Goal: Task Accomplishment & Management: Manage account settings

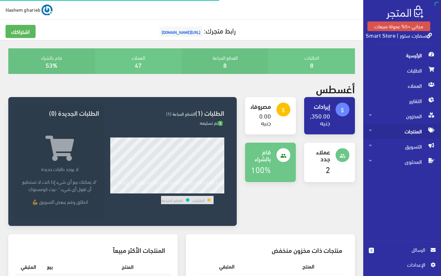
click at [412, 130] on span "المنتجات" at bounding box center [402, 131] width 67 height 15
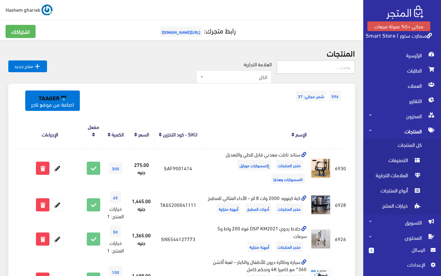
click at [328, 68] on input "text" at bounding box center [316, 66] width 78 height 13
type input "[PERSON_NAME]"
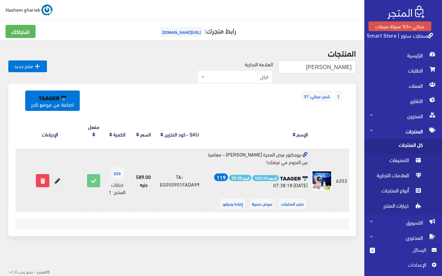
click at [60, 179] on icon at bounding box center [57, 181] width 12 height 12
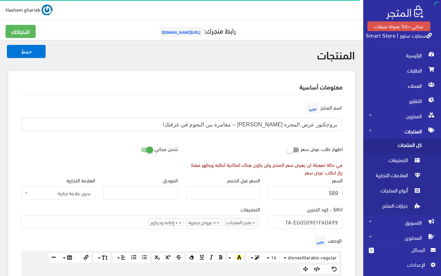
drag, startPoint x: 177, startPoint y: 119, endPoint x: 349, endPoint y: 121, distance: 172.5
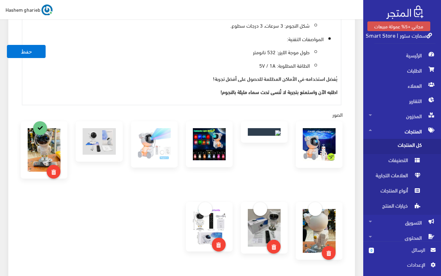
scroll to position [380, 0]
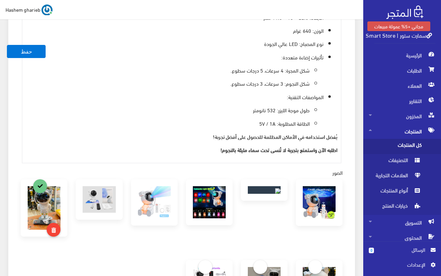
click at [188, 90] on ul "الأبعاد: 22.5 × 13 × 11.5 سم الوزن: 640 غرام نوع المصباح: LED عالي الجودة تأثير…" at bounding box center [181, 70] width 311 height 114
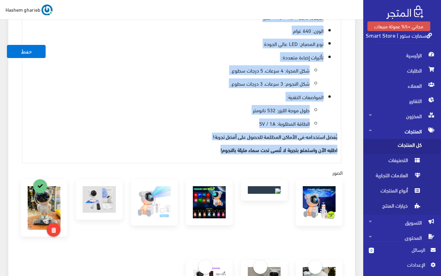
copy div "هل تحلم بالسفر بين النجوم؟ مع "Astronaut Galaxy Projector"، يمكنك تحويل غرفتك إ…"
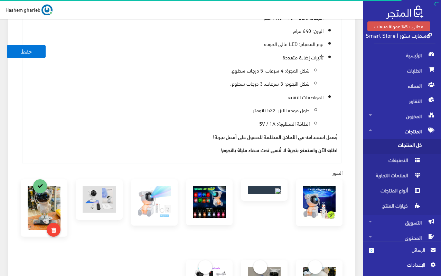
click at [349, 68] on div "معلومات أساسية اسم المنتج عربي بروجكتور عرض المجرة رائد الفضاء – مغامرة بين الن…" at bounding box center [181, 110] width 347 height 839
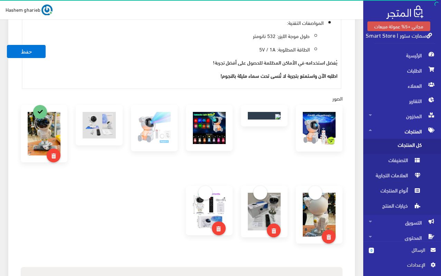
scroll to position [449, 0]
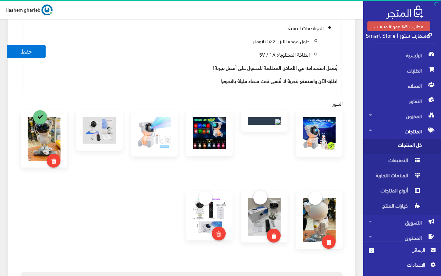
click at [262, 201] on link at bounding box center [260, 198] width 14 height 14
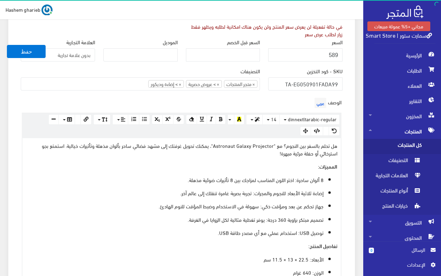
scroll to position [0, 0]
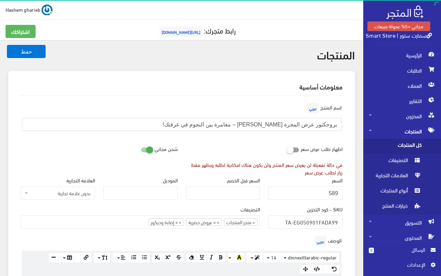
click at [311, 124] on input "بروجكتور عرض المجرة [PERSON_NAME] – مغامرة بين النجوم في غرفتك!" at bounding box center [182, 124] width 320 height 13
click at [270, 124] on input "بروجكتور المجرة رائد الفضاء – مغامرة بين النجوم في غرفتك!" at bounding box center [182, 124] width 320 height 13
paste input "عرض"
click at [270, 126] on input "بروجكتور المجرة رائد الفضاء – عرض مغامرة بين النجوم في غرفتك!" at bounding box center [182, 124] width 320 height 13
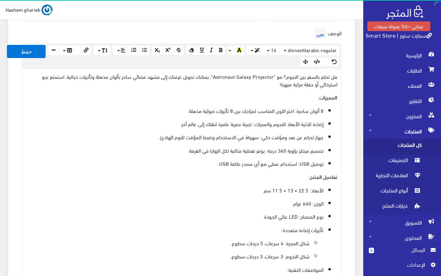
scroll to position [138, 0]
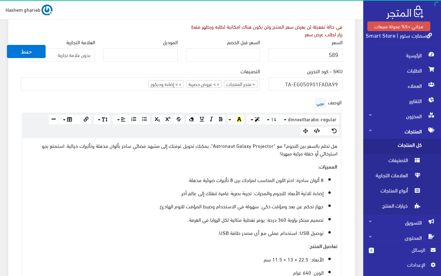
type input "بروجكتور المجرة رائد الفضاء | عرض مغامرة بين النجوم في غرفتك!"
click at [107, 85] on ul "× متجر المنتجات × > عروض حصرية × > إضاءة وديكور" at bounding box center [140, 83] width 238 height 11
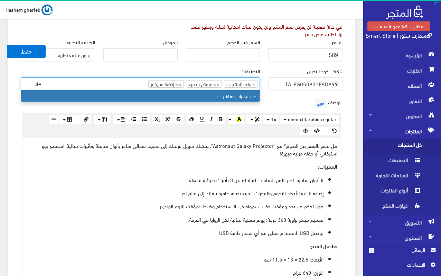
type input "مق"
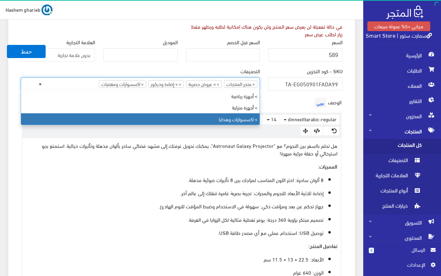
type input "ه"
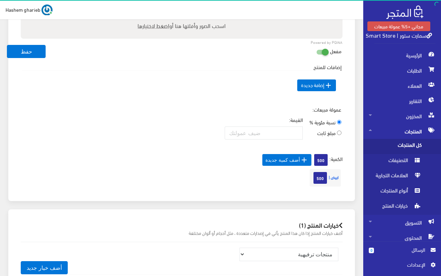
scroll to position [829, 0]
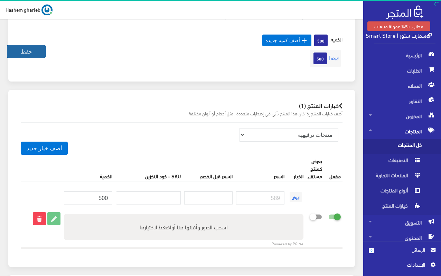
click at [32, 56] on button "حفظ" at bounding box center [26, 51] width 39 height 13
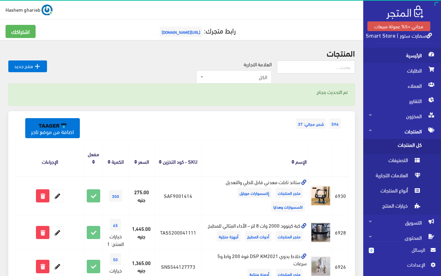
click at [411, 55] on span "الرئيسية" at bounding box center [402, 55] width 67 height 15
